Goal: Task Accomplishment & Management: Use online tool/utility

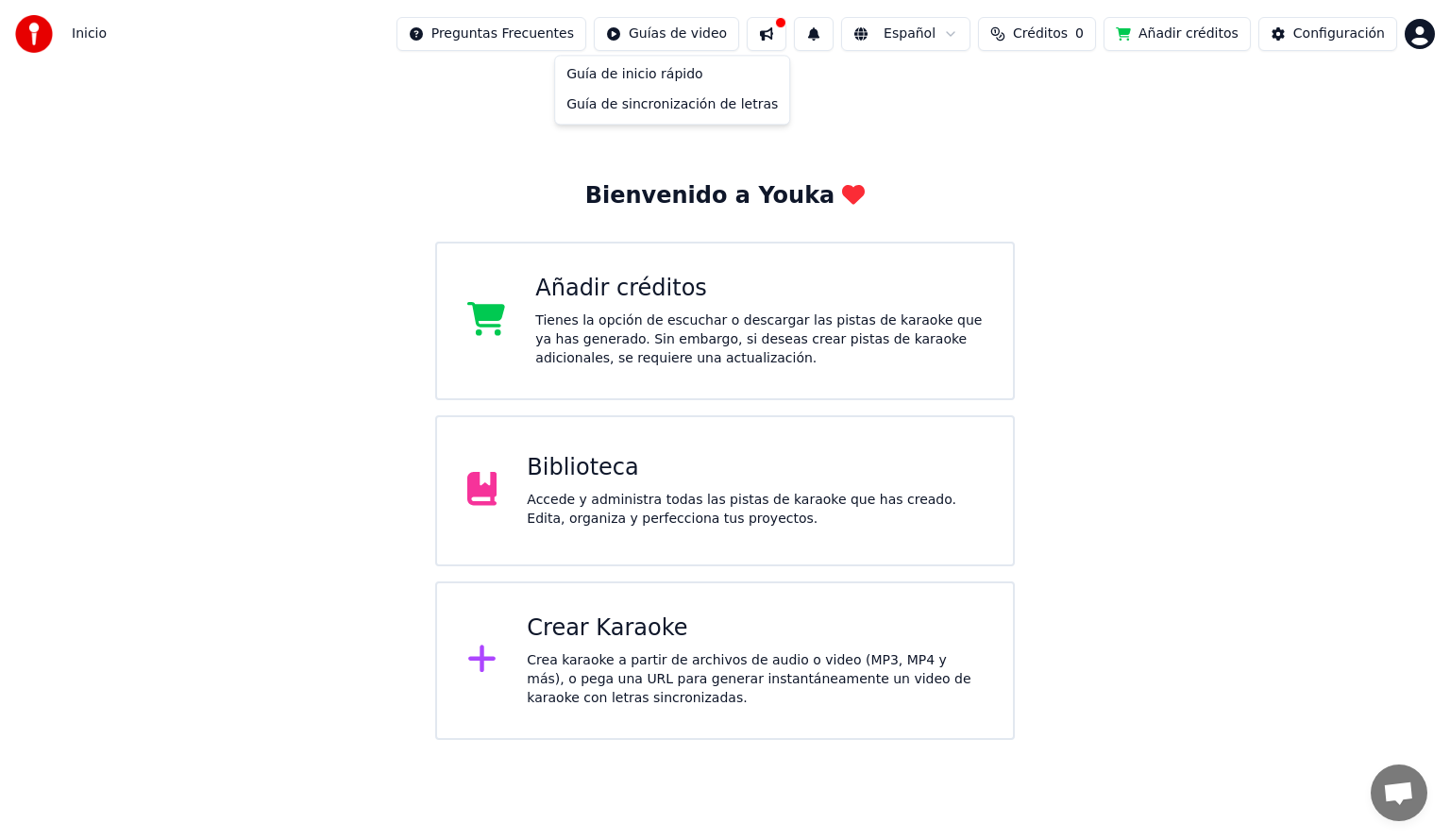
click at [687, 40] on html "Inicio Preguntas Frecuentes Guías de video Español Créditos 0 Añadir créditos C…" at bounding box center [725, 370] width 1450 height 740
click at [483, 34] on html "Inicio Preguntas Frecuentes Guías de video Español Créditos 0 Añadir créditos C…" at bounding box center [725, 370] width 1450 height 740
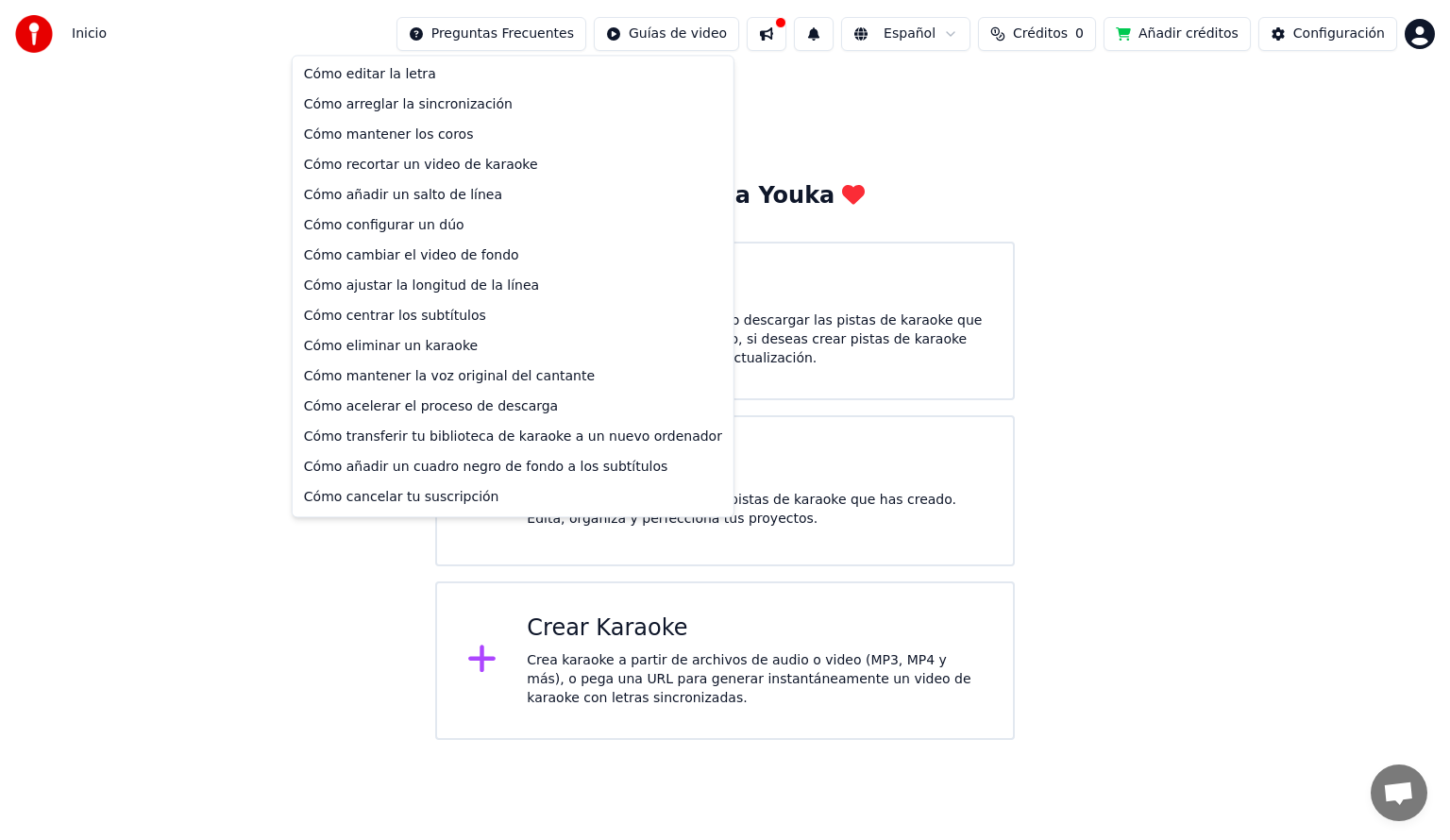
click at [483, 34] on html "Inicio Preguntas Frecuentes Guías de video Español Créditos 0 Añadir créditos C…" at bounding box center [725, 370] width 1450 height 740
click at [451, 138] on div "Cómo mantener los coros" at bounding box center [512, 135] width 433 height 30
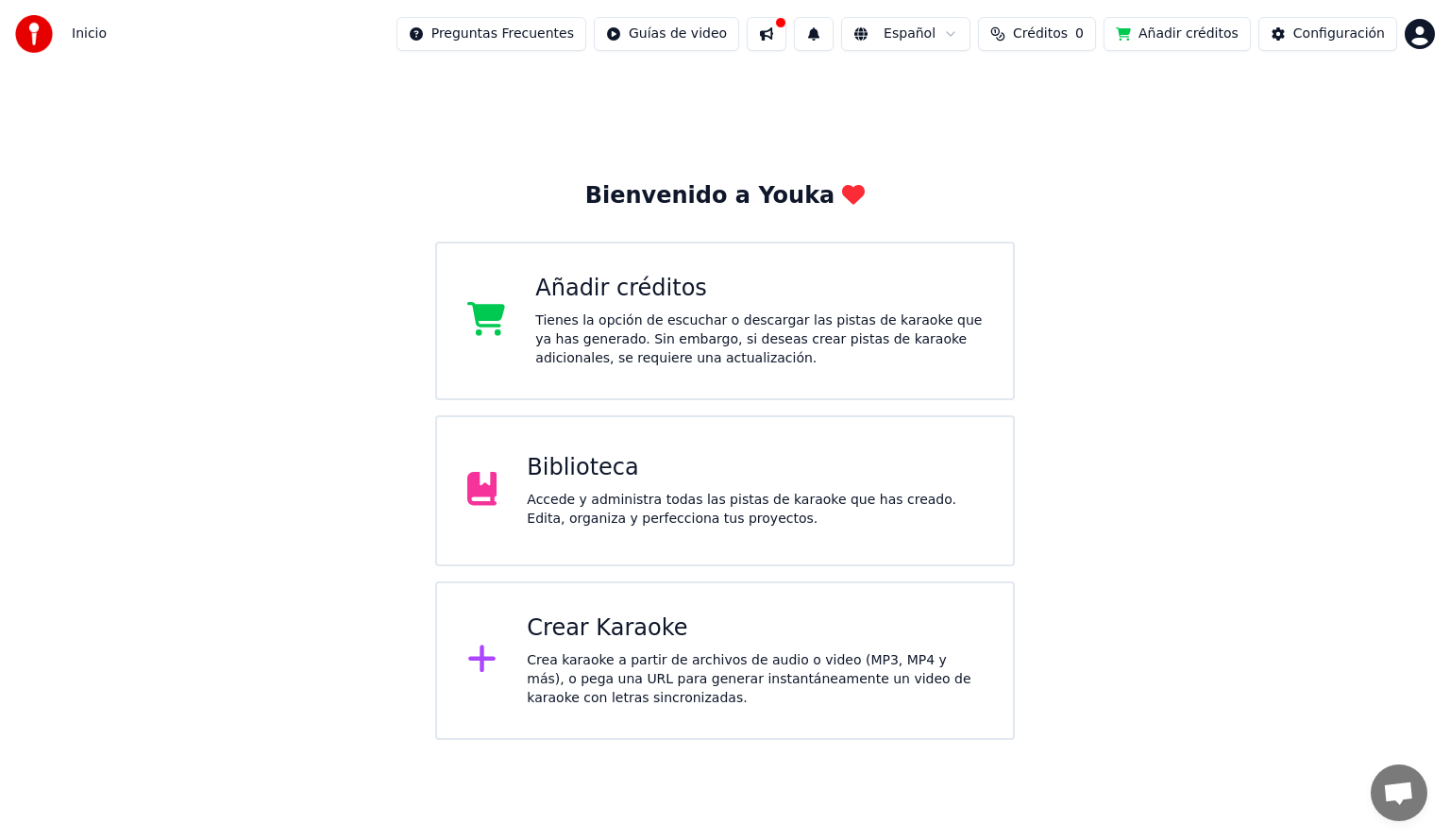
click at [1428, 38] on html "Inicio Preguntas Frecuentes Guías de video Español Créditos 0 Añadir créditos C…" at bounding box center [725, 370] width 1450 height 740
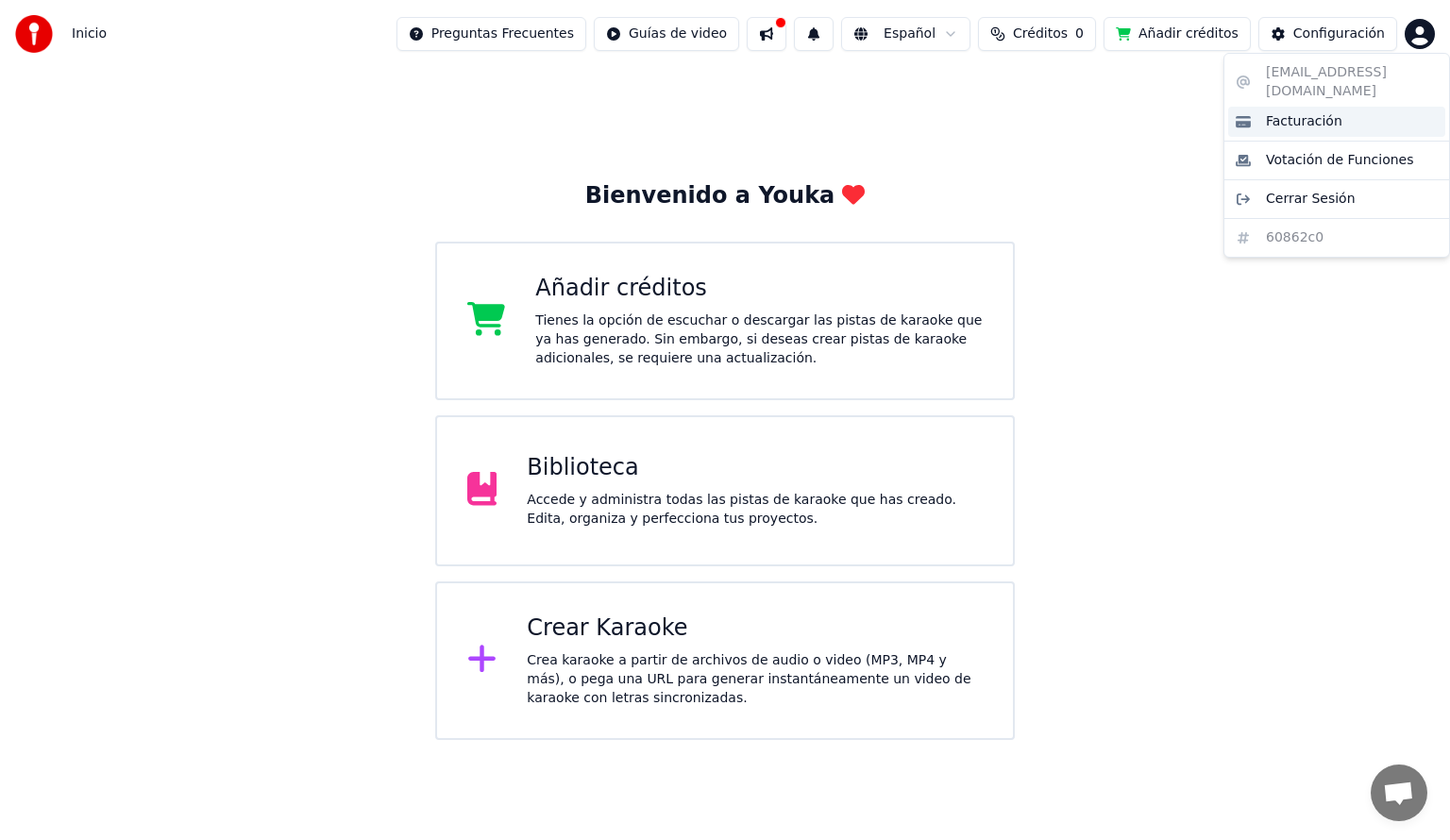
click at [1309, 112] on span "Facturación" at bounding box center [1304, 121] width 76 height 19
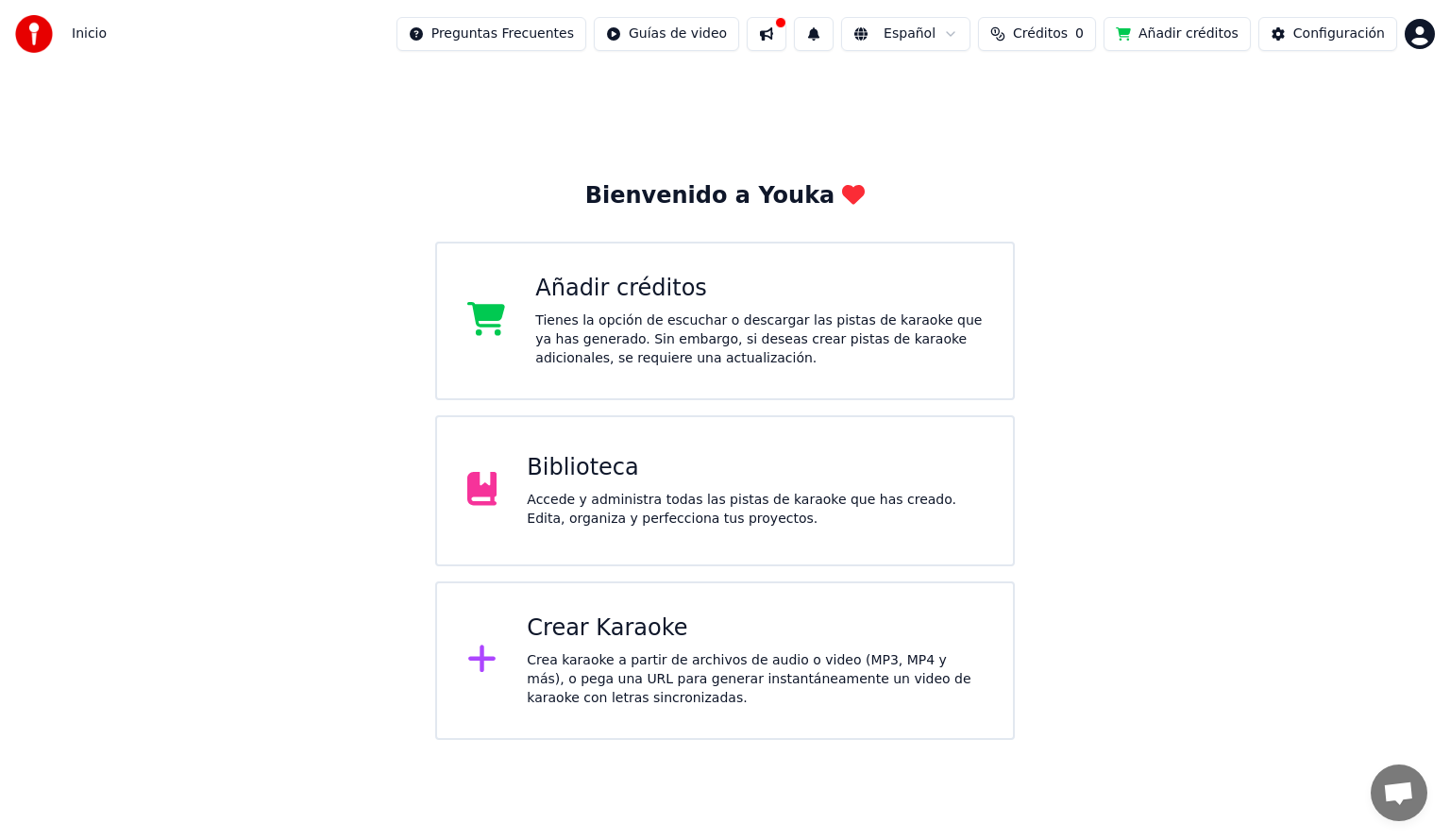
click at [712, 351] on div "Tienes la opción de escuchar o descargar las pistas de karaoke que ya has gener…" at bounding box center [759, 340] width 448 height 57
click at [780, 303] on div "Añadir créditos" at bounding box center [759, 289] width 448 height 30
